Goal: Transaction & Acquisition: Purchase product/service

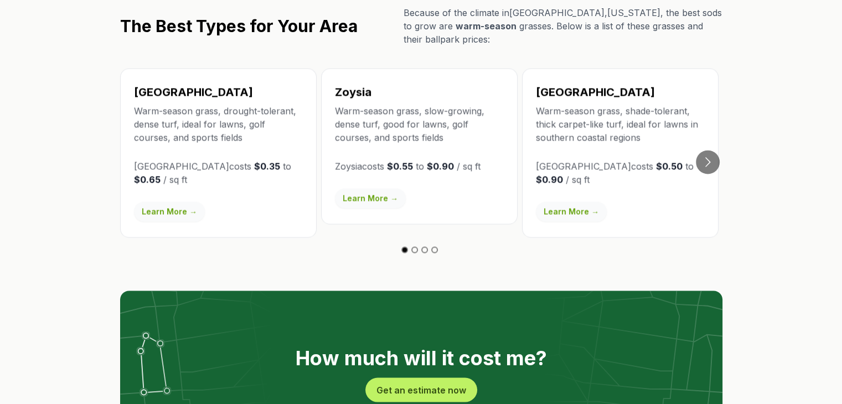
scroll to position [1992, 0]
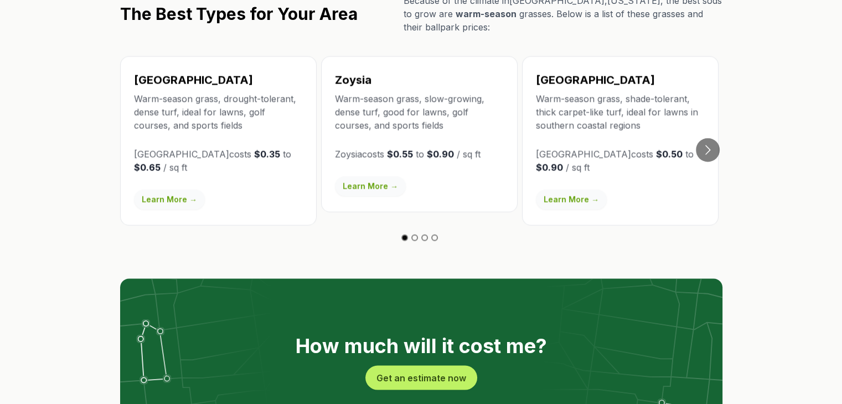
click at [415, 234] on button "Go to slide 2" at bounding box center [414, 237] width 7 height 7
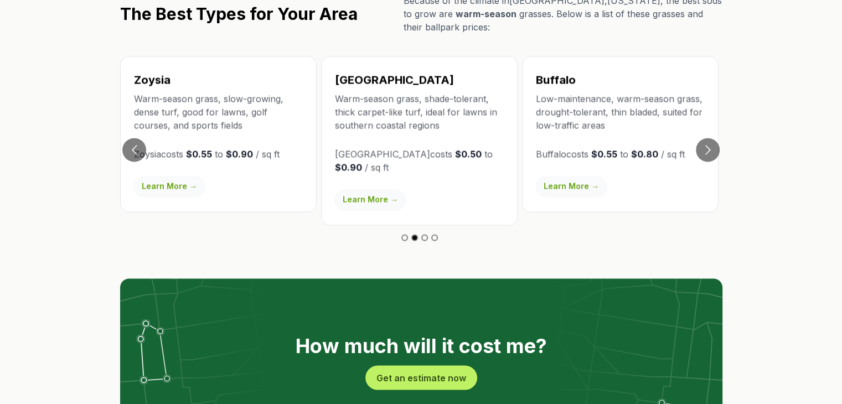
click at [424, 234] on button "Go to slide 3" at bounding box center [424, 237] width 7 height 7
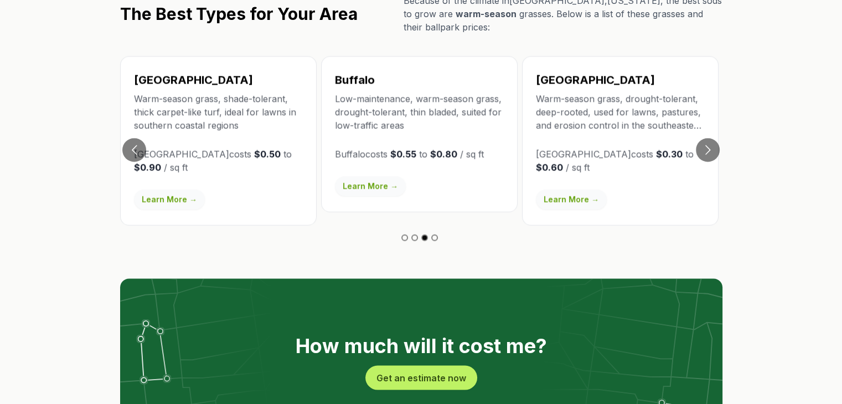
click at [436, 234] on button "Go to slide 4" at bounding box center [434, 237] width 7 height 7
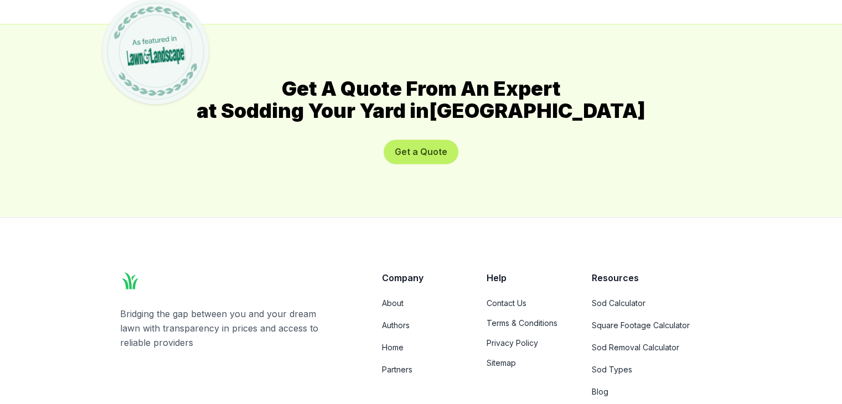
scroll to position [6134, 0]
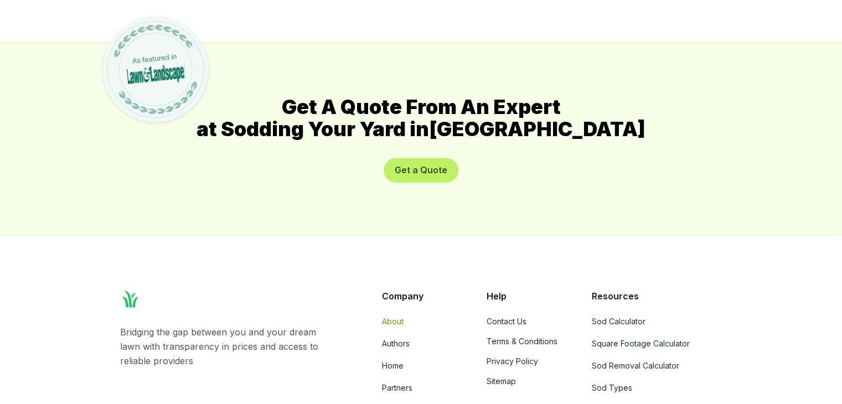
click at [394, 315] on link "About" at bounding box center [421, 320] width 78 height 11
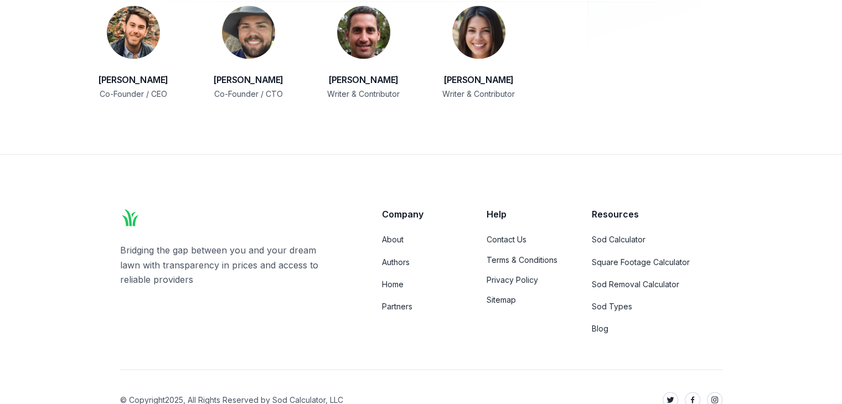
scroll to position [1869, 0]
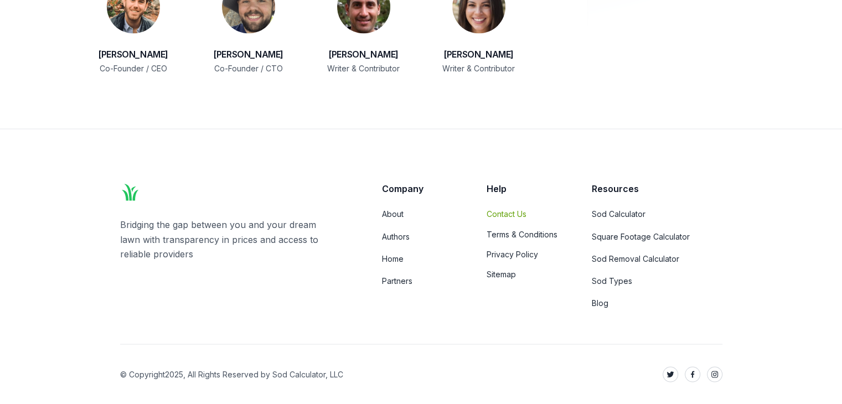
click at [512, 215] on link "Contact Us" at bounding box center [525, 214] width 78 height 11
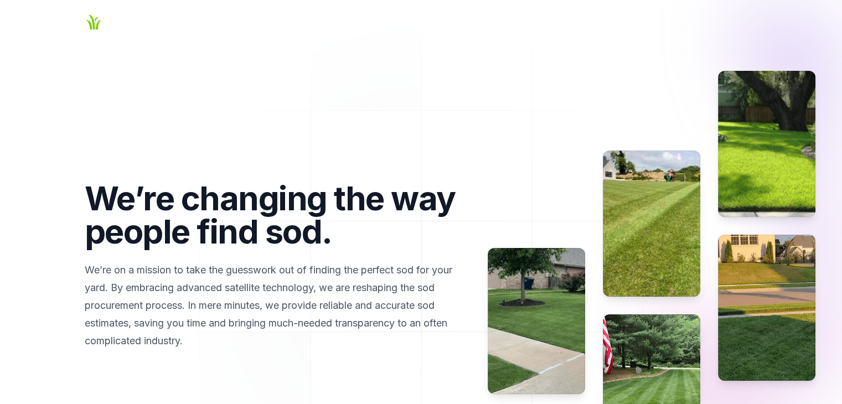
click at [95, 22] on icon "Global" at bounding box center [94, 22] width 18 height 18
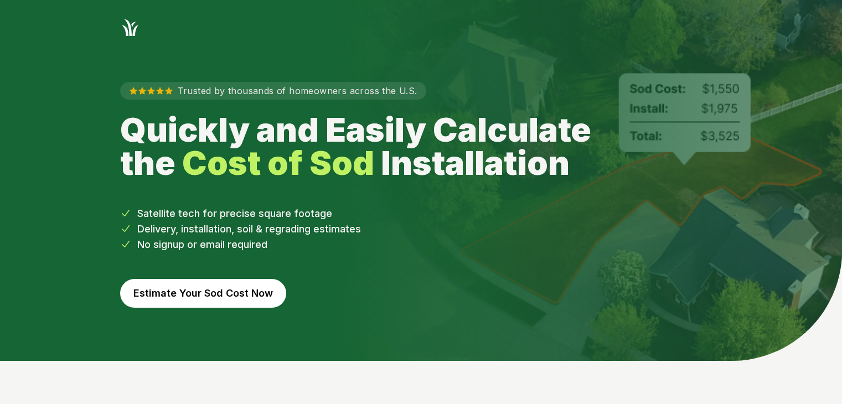
click at [195, 293] on button "Estimate Your Sod Cost Now" at bounding box center [203, 293] width 166 height 29
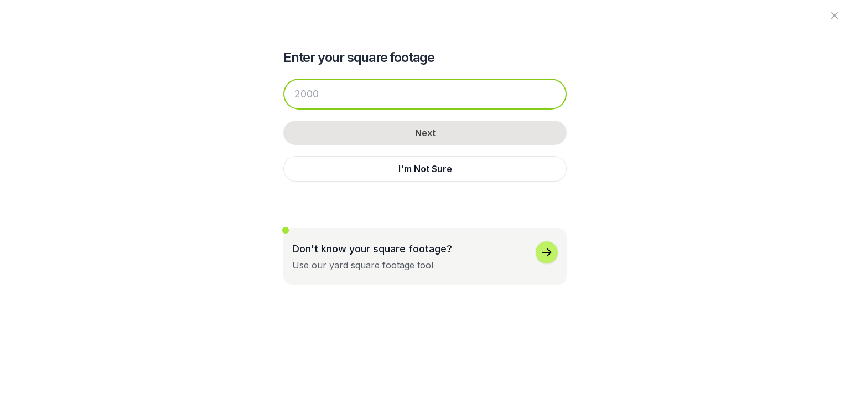
drag, startPoint x: 324, startPoint y: 94, endPoint x: 261, endPoint y: 102, distance: 63.5
click at [261, 102] on div "Enter your square footage Next I'm Not Sure Don't know your square footage? Use…" at bounding box center [425, 142] width 602 height 285
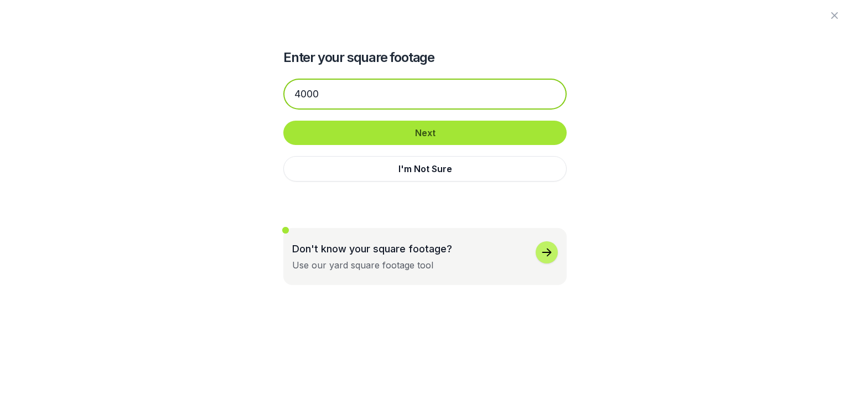
type input "4000"
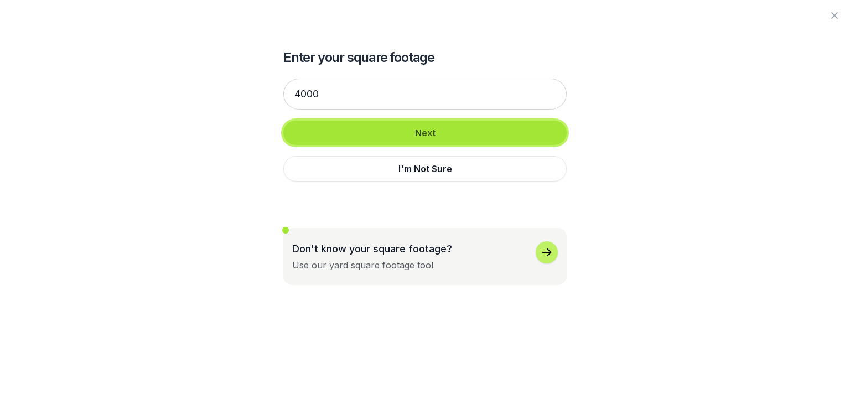
click at [416, 134] on button "Next" at bounding box center [424, 133] width 283 height 24
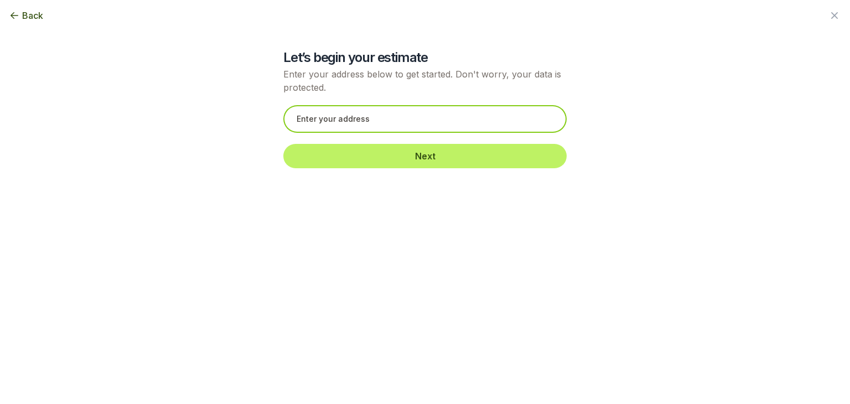
click at [335, 120] on input "text" at bounding box center [424, 119] width 283 height 28
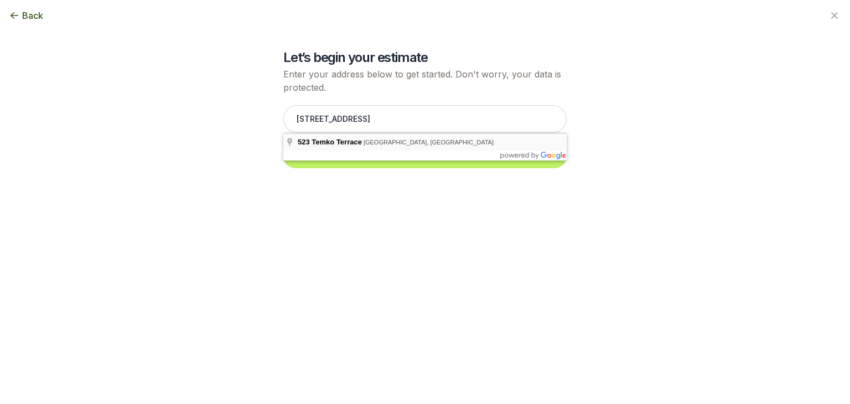
type input "[STREET_ADDRESS]"
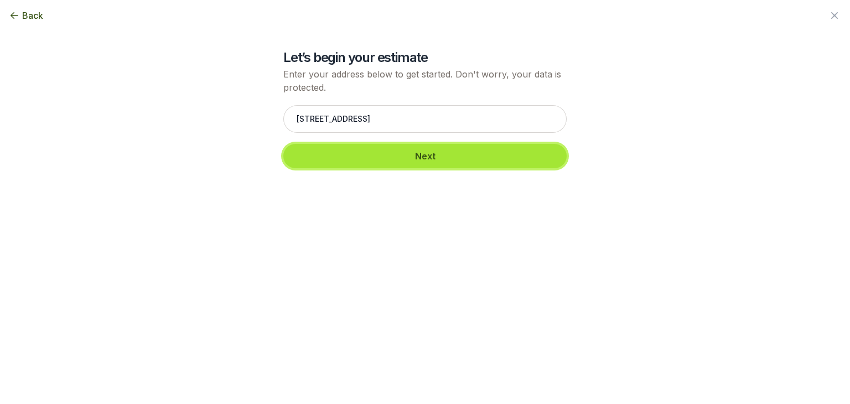
click at [426, 158] on button "Next" at bounding box center [424, 156] width 283 height 24
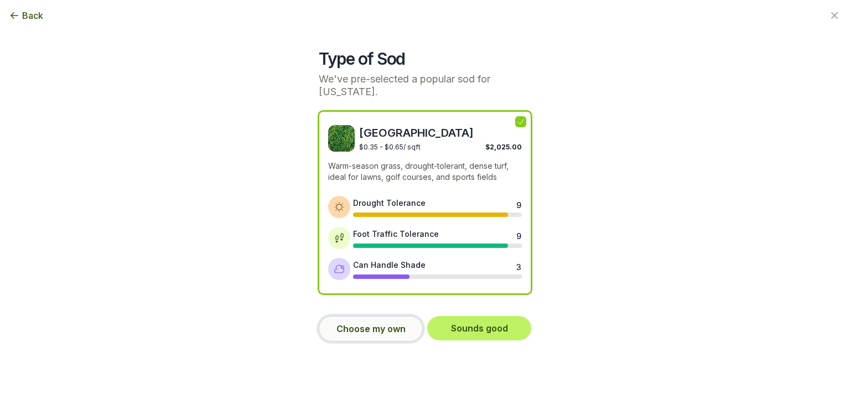
click at [367, 328] on button "Choose my own" at bounding box center [371, 328] width 104 height 25
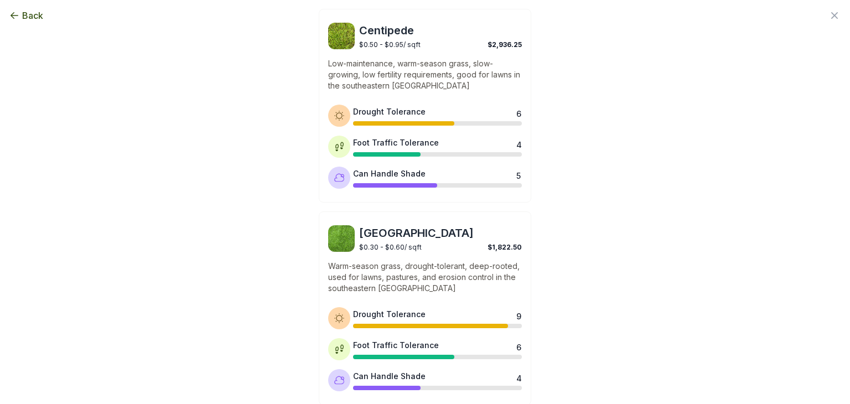
scroll to position [923, 0]
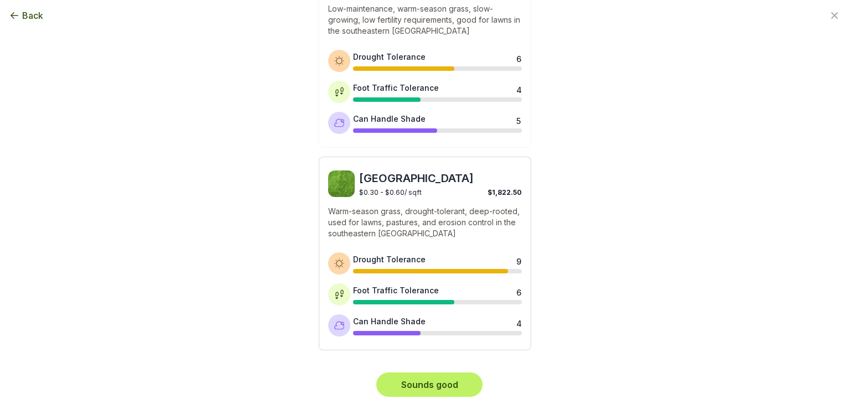
click at [422, 241] on div "Bahia $0.30 - $0.60 / sqft $1,822.50 Warm-season grass, drought-tolerant, deep-…" at bounding box center [425, 254] width 212 height 194
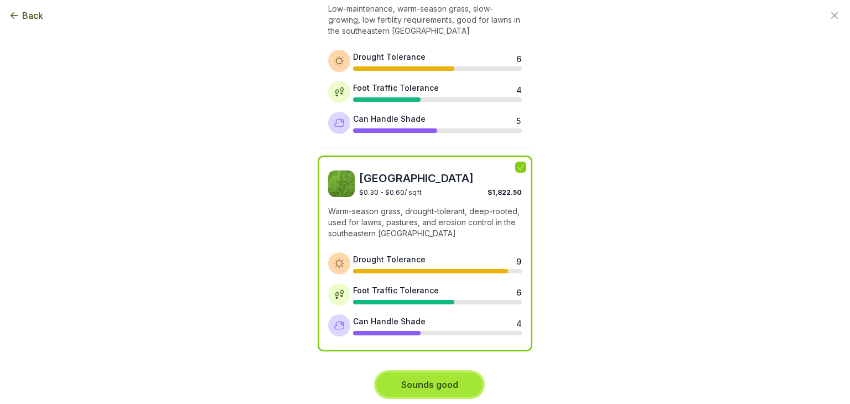
click at [433, 379] on button "Sounds good" at bounding box center [429, 384] width 106 height 24
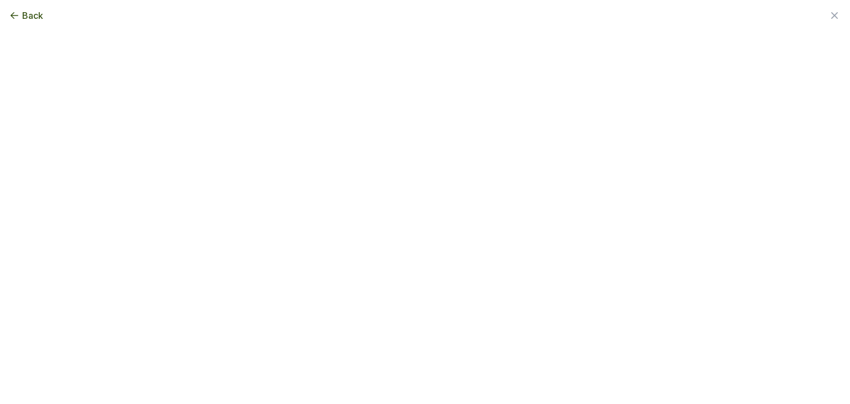
scroll to position [0, 0]
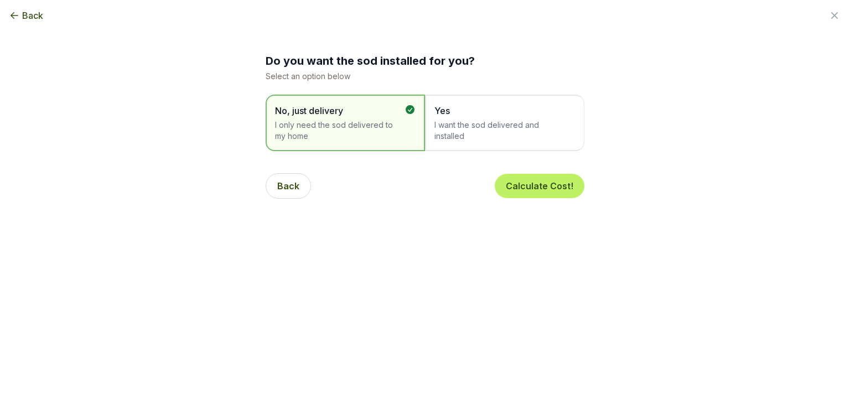
click at [467, 123] on span "I want the sod delivered and installed" at bounding box center [498, 131] width 129 height 22
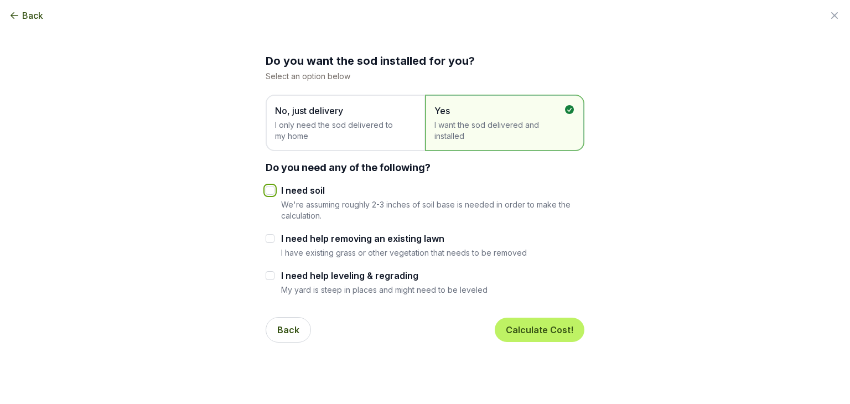
click at [267, 191] on input "I need soil" at bounding box center [270, 190] width 9 height 9
checkbox input "true"
click at [537, 329] on button "Calculate Cost!" at bounding box center [540, 330] width 90 height 24
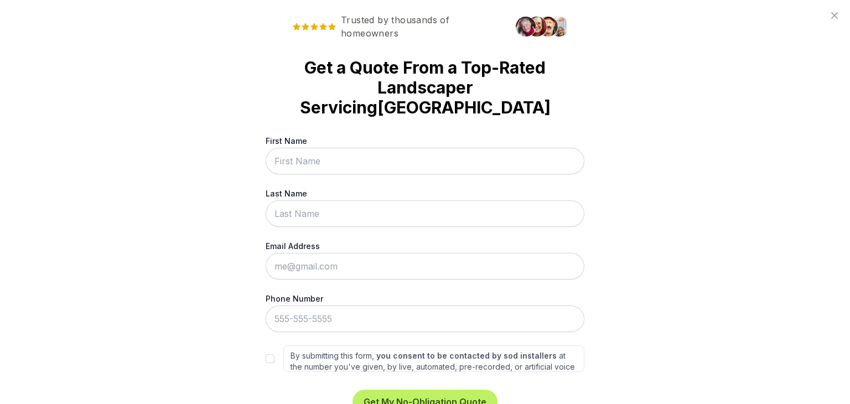
click at [292, 160] on input "First Name" at bounding box center [425, 161] width 319 height 27
type input "[PERSON_NAME]"
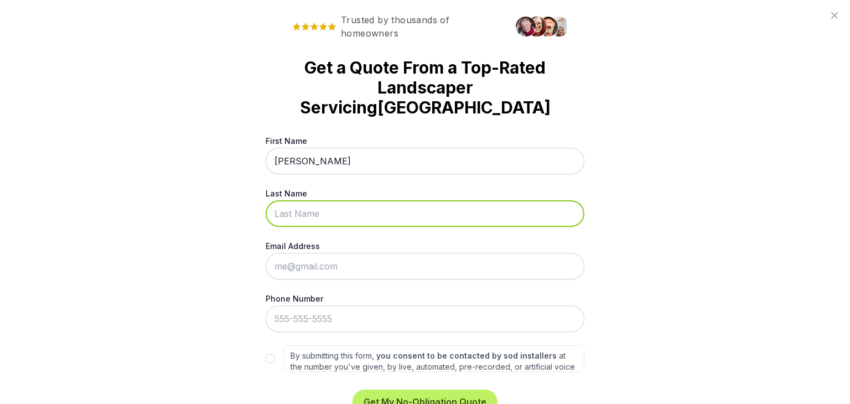
type input "[PERSON_NAME]"
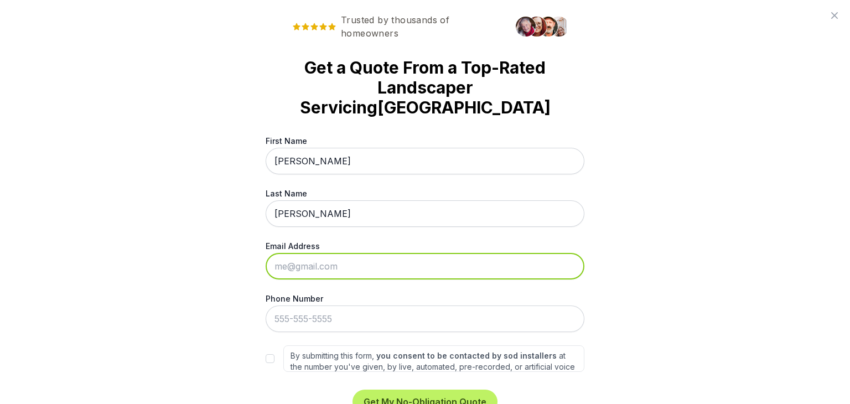
type input "[EMAIL_ADDRESS][PERSON_NAME][DOMAIN_NAME]"
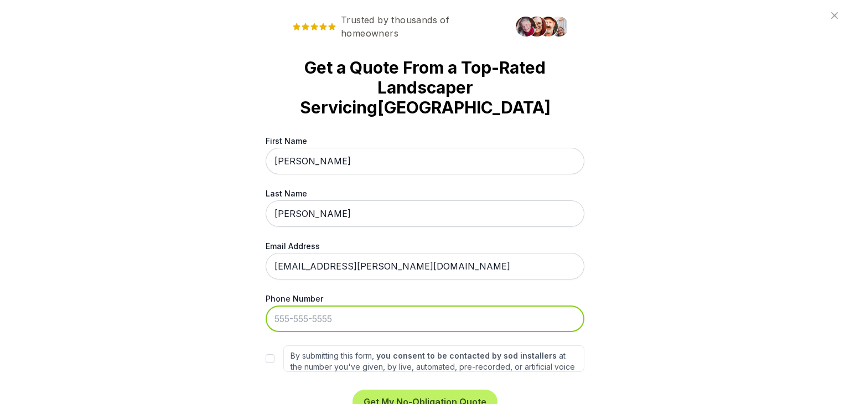
type input "[PHONE_NUMBER]"
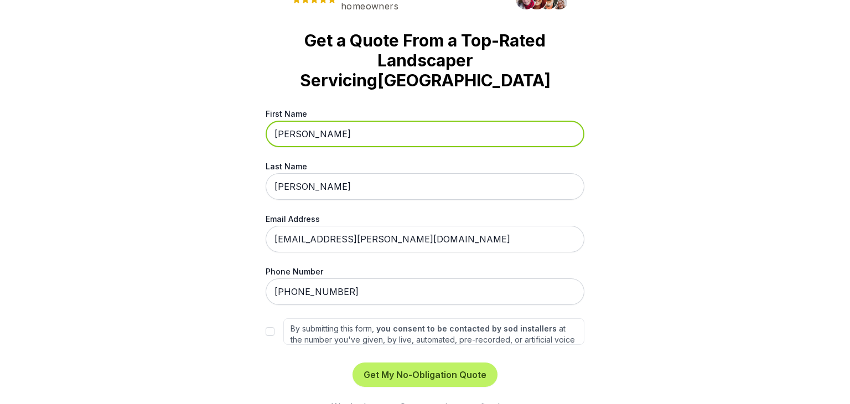
scroll to position [50, 0]
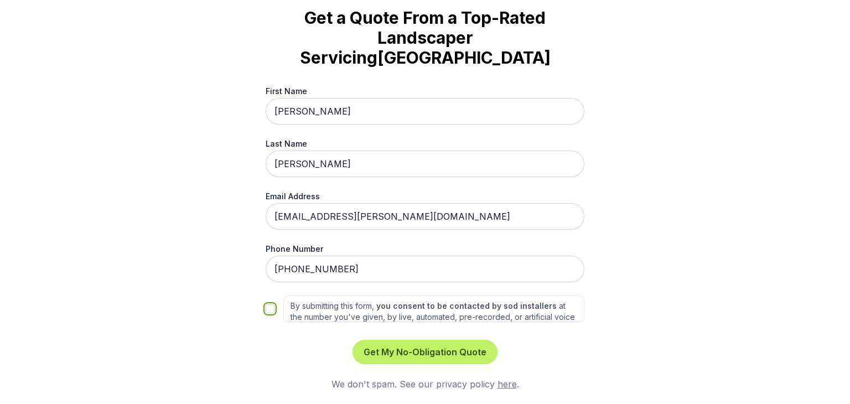
click at [268, 308] on input "By submitting this form, you consent to be contacted by sod installers at the n…" at bounding box center [270, 308] width 9 height 9
checkbox input "true"
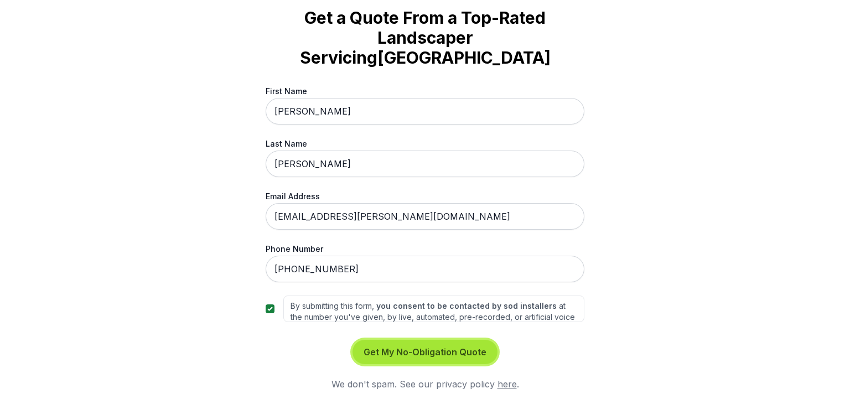
click at [414, 351] on button "Get My No-Obligation Quote" at bounding box center [424, 352] width 145 height 24
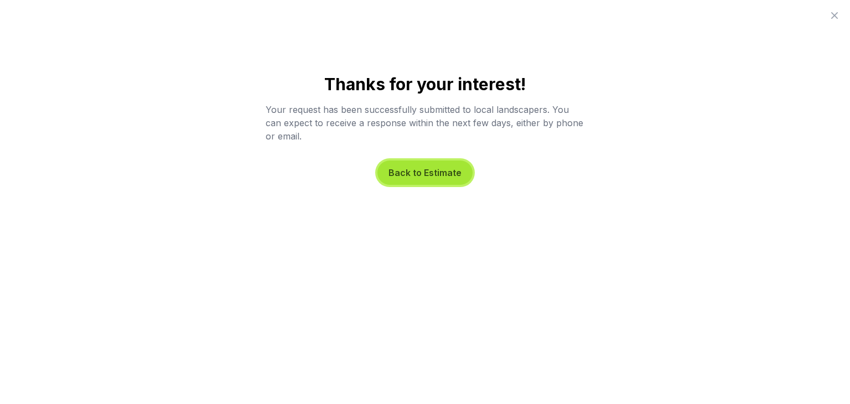
click at [422, 164] on button "Back to Estimate" at bounding box center [424, 172] width 95 height 24
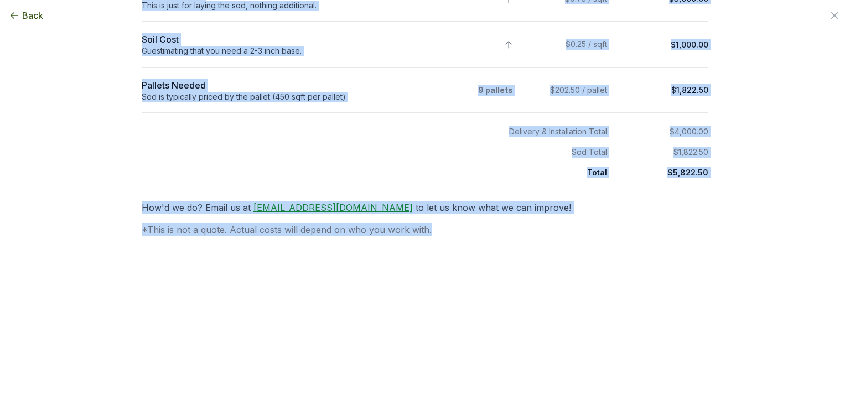
scroll to position [277, 0]
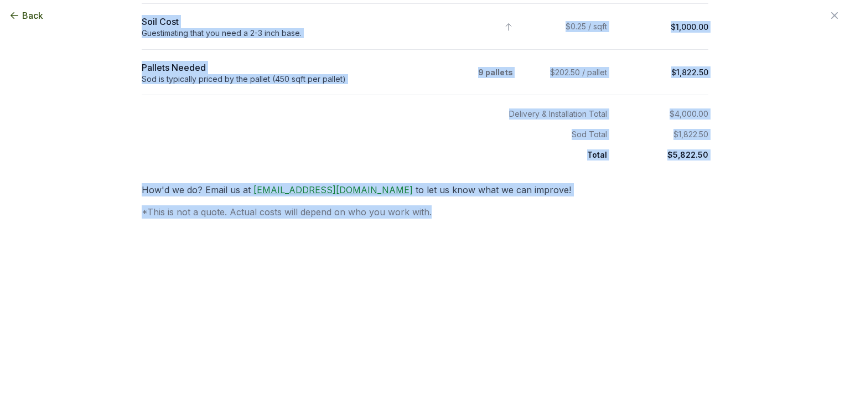
drag, startPoint x: 126, startPoint y: 20, endPoint x: 600, endPoint y: 243, distance: 523.7
click at [600, 243] on div "Back Enter your square footage 4000 Next I'm Not Sure Let’s begin your estimate…" at bounding box center [425, 202] width 850 height 404
click at [489, 269] on div "Back Enter your square footage 4000 Next I'm Not Sure Let’s begin your estimate…" at bounding box center [425, 202] width 850 height 404
click at [461, 136] on th "Sod Total" at bounding box center [378, 130] width 472 height 20
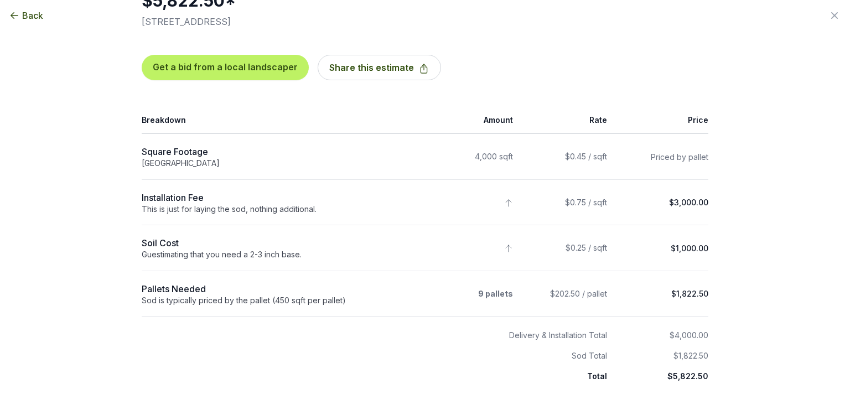
scroll to position [0, 0]
